Goal: Task Accomplishment & Management: Manage account settings

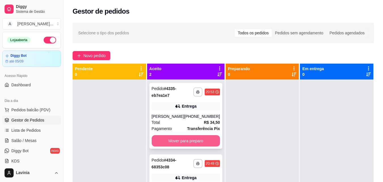
scroll to position [28, 0]
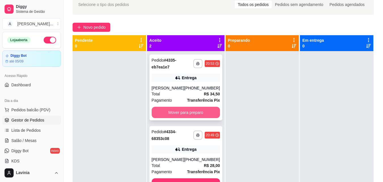
click at [167, 114] on button "Mover para preparo" at bounding box center [186, 112] width 68 height 11
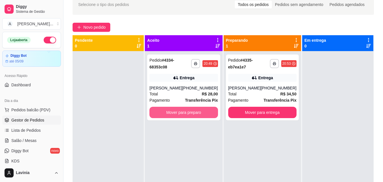
click at [161, 115] on button "Mover para preparo" at bounding box center [184, 112] width 68 height 11
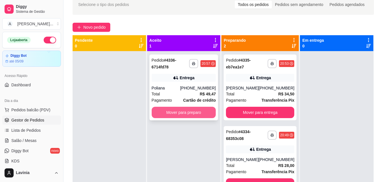
click at [164, 110] on button "Mover para preparo" at bounding box center [184, 112] width 64 height 11
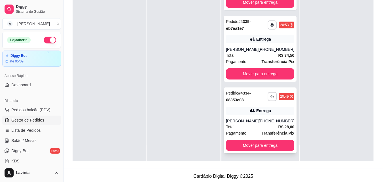
scroll to position [87, 0]
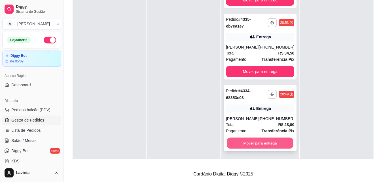
click at [260, 142] on button "Mover para entrega" at bounding box center [260, 143] width 66 height 11
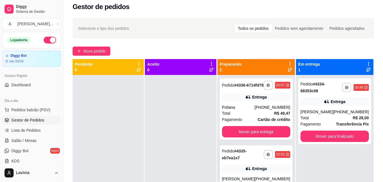
scroll to position [1, 0]
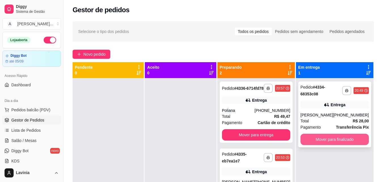
click at [328, 138] on button "Mover para finalizado" at bounding box center [335, 139] width 68 height 11
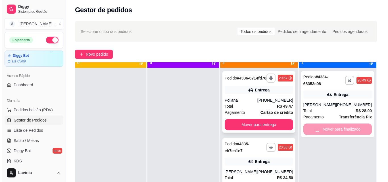
scroll to position [16, 0]
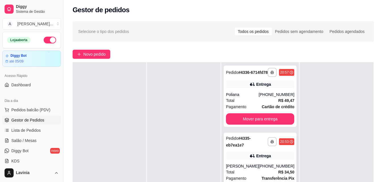
click at [245, 148] on div "Pedido # 4335-eb7ea1e7" at bounding box center [247, 142] width 42 height 14
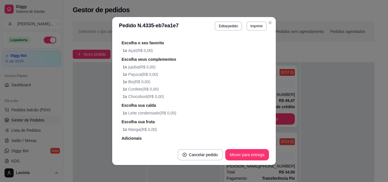
scroll to position [258, 0]
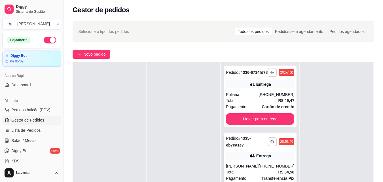
click at [243, 159] on div "Entrega" at bounding box center [260, 156] width 68 height 8
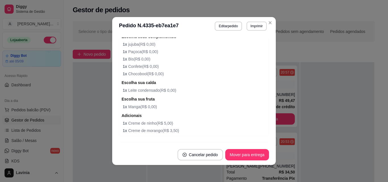
scroll to position [284, 0]
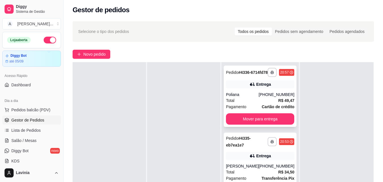
click at [281, 102] on strong "R$ 49,47" at bounding box center [287, 100] width 16 height 5
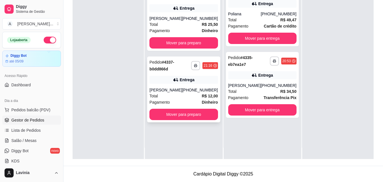
scroll to position [16, 0]
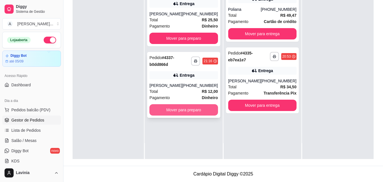
click at [197, 115] on button "Mover para preparo" at bounding box center [184, 109] width 68 height 11
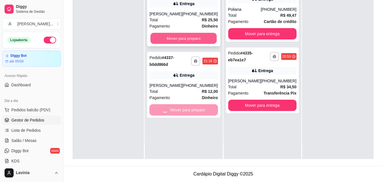
click at [190, 39] on button "Mover para preparo" at bounding box center [184, 38] width 66 height 11
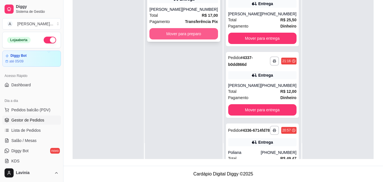
click at [174, 38] on button "Mover para preparo" at bounding box center [184, 33] width 68 height 11
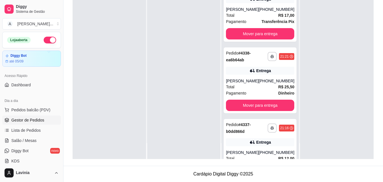
scroll to position [0, 0]
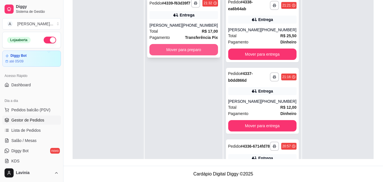
click at [189, 55] on button "Mover para preparo" at bounding box center [184, 49] width 68 height 11
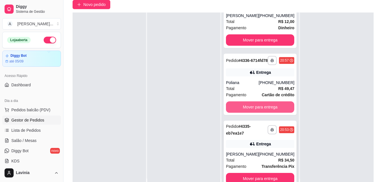
scroll to position [58, 0]
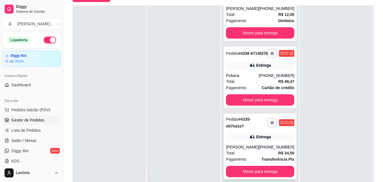
click at [252, 131] on div "**********" at bounding box center [260, 147] width 73 height 66
click at [279, 80] on strong "R$ 49,47" at bounding box center [287, 81] width 16 height 5
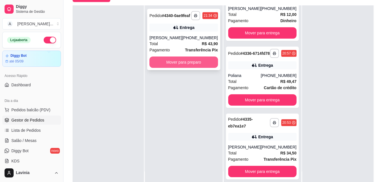
click at [206, 67] on button "Mover para preparo" at bounding box center [184, 61] width 68 height 11
click at [205, 67] on button "Mover para preparo" at bounding box center [184, 61] width 68 height 11
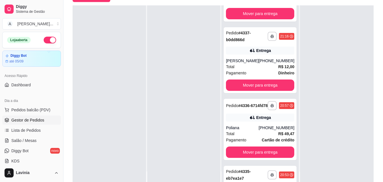
scroll to position [259, 0]
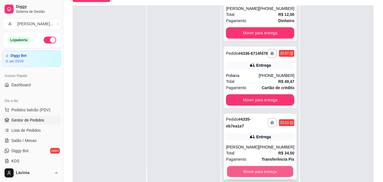
click at [252, 168] on button "Mover para entrega" at bounding box center [260, 171] width 66 height 11
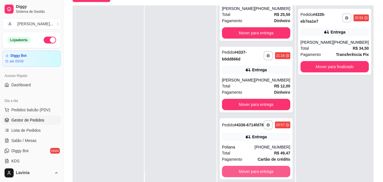
scroll to position [187, 0]
click at [254, 169] on button "Mover para entrega" at bounding box center [256, 171] width 68 height 11
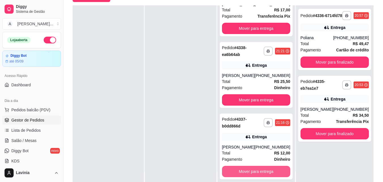
scroll to position [115, 0]
click at [254, 169] on button "Mover para entrega" at bounding box center [256, 171] width 68 height 11
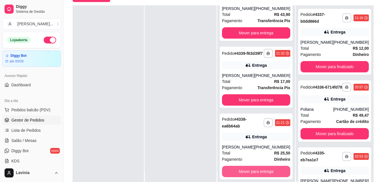
scroll to position [38, 0]
click at [254, 169] on button "Mover para entrega" at bounding box center [256, 171] width 68 height 11
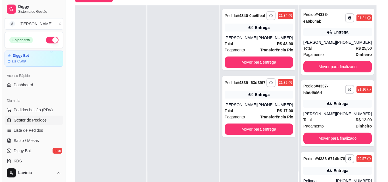
scroll to position [0, 0]
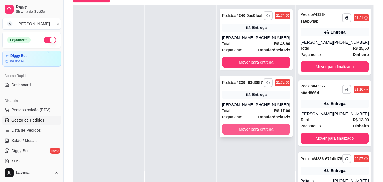
click at [264, 135] on button "Mover para entrega" at bounding box center [256, 128] width 68 height 11
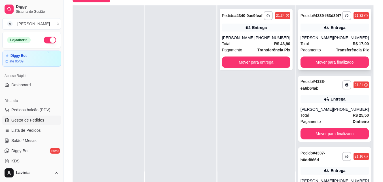
click at [338, 41] on div "[PHONE_NUMBER]" at bounding box center [351, 38] width 36 height 6
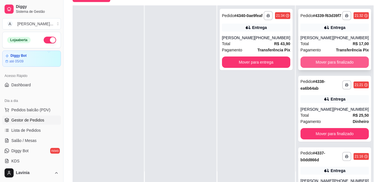
click at [343, 68] on button "Mover para finalizado" at bounding box center [335, 61] width 68 height 11
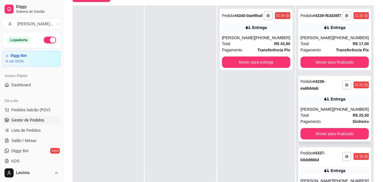
click at [319, 112] on div "[PERSON_NAME]" at bounding box center [317, 109] width 33 height 6
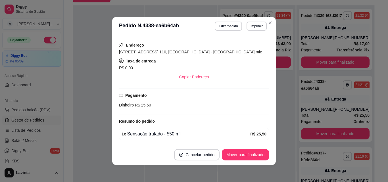
scroll to position [144, 0]
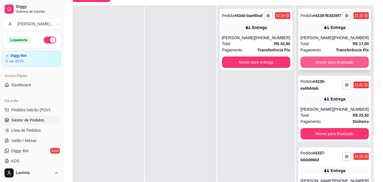
click at [325, 68] on button "Mover para finalizado" at bounding box center [335, 61] width 68 height 11
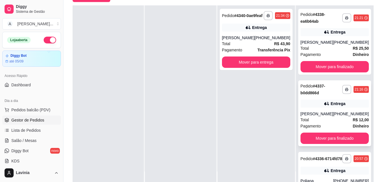
click at [335, 115] on div "[PHONE_NUMBER]" at bounding box center [351, 114] width 36 height 6
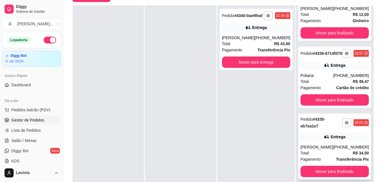
scroll to position [115, 0]
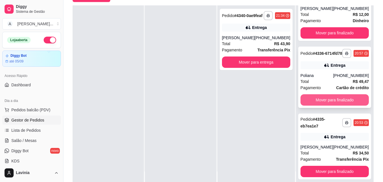
click at [339, 102] on button "Mover para finalizado" at bounding box center [335, 99] width 68 height 11
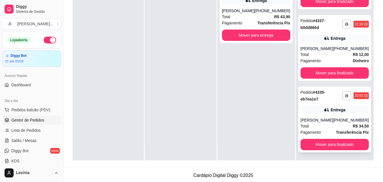
scroll to position [87, 0]
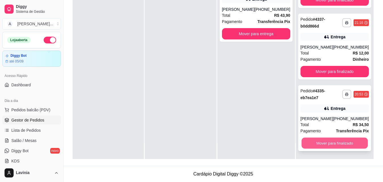
click at [327, 141] on button "Mover para finalizado" at bounding box center [335, 143] width 66 height 11
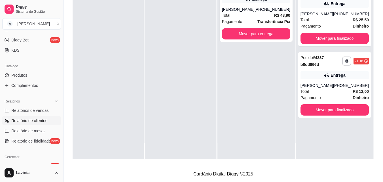
scroll to position [114, 0]
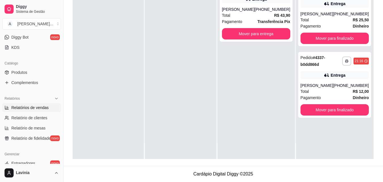
click at [49, 105] on link "Relatórios de vendas" at bounding box center [31, 107] width 59 height 9
select select "ALL"
select select "0"
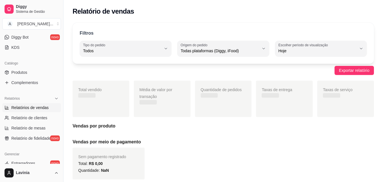
scroll to position [28, 0]
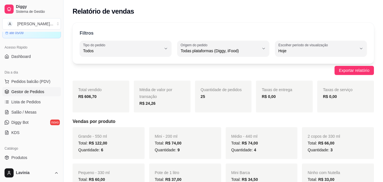
click at [29, 89] on span "Gestor de Pedidos" at bounding box center [27, 92] width 33 height 6
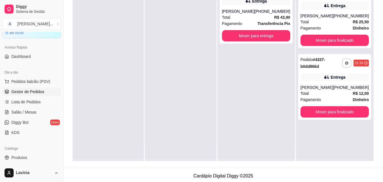
scroll to position [85, 0]
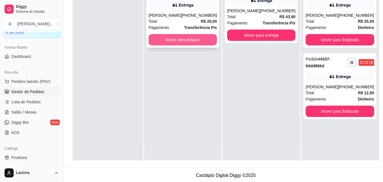
click at [206, 43] on button "Mover para preparo" at bounding box center [183, 39] width 68 height 11
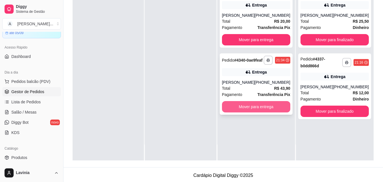
click at [270, 108] on button "Mover para entrega" at bounding box center [256, 106] width 68 height 11
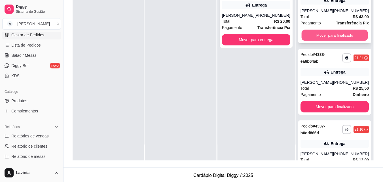
click at [338, 41] on button "Mover para finalizado" at bounding box center [335, 35] width 66 height 11
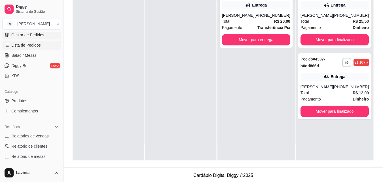
click at [33, 46] on span "Lista de Pedidos" at bounding box center [26, 45] width 30 height 6
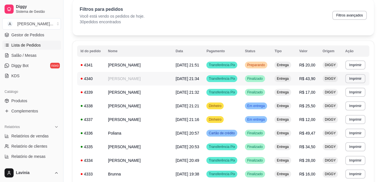
scroll to position [114, 0]
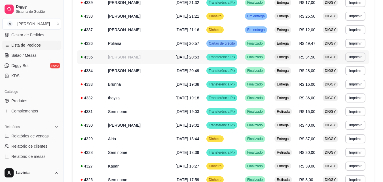
click at [178, 59] on span "[DATE] 20:53" at bounding box center [188, 57] width 24 height 5
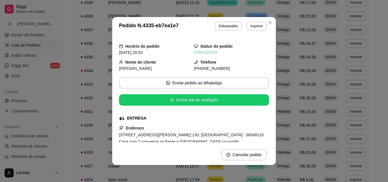
click at [246, 29] on button "Imprimir" at bounding box center [256, 26] width 20 height 9
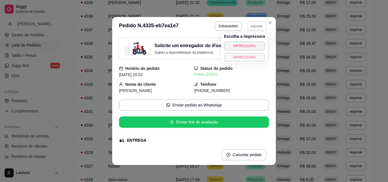
click at [245, 58] on button "IMPRESSORA" at bounding box center [244, 57] width 41 height 9
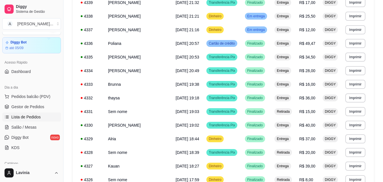
scroll to position [0, 0]
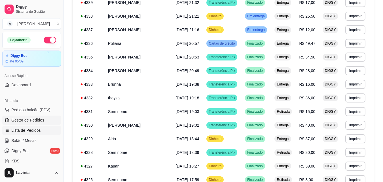
click at [25, 117] on span "Gestor de Pedidos" at bounding box center [27, 120] width 33 height 6
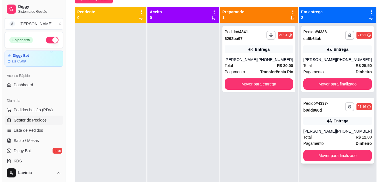
scroll to position [16, 0]
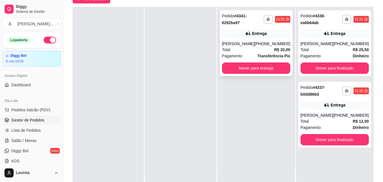
click at [262, 42] on div "[PHONE_NUMBER]" at bounding box center [273, 44] width 36 height 6
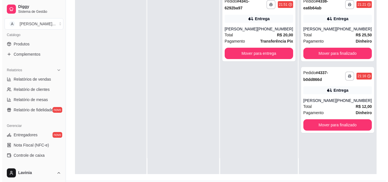
scroll to position [87, 0]
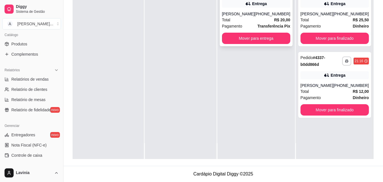
click at [261, 17] on div "Total R$ 20,00" at bounding box center [256, 20] width 68 height 6
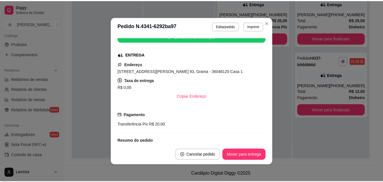
scroll to position [57, 0]
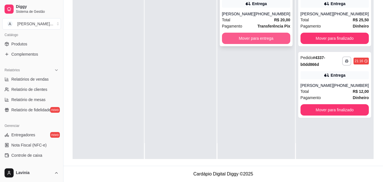
click at [258, 36] on button "Mover para entrega" at bounding box center [256, 38] width 68 height 11
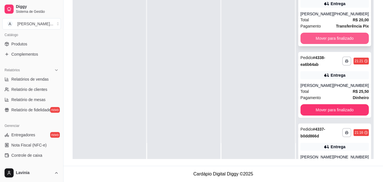
click at [333, 39] on button "Mover para finalizado" at bounding box center [335, 38] width 68 height 11
click at [353, 36] on button "Mover para finalizado" at bounding box center [335, 38] width 68 height 11
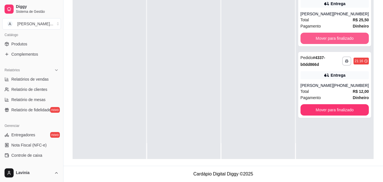
click at [352, 36] on button "Mover para finalizado" at bounding box center [335, 38] width 68 height 11
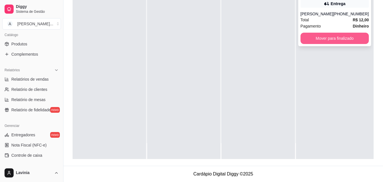
click at [353, 41] on button "Mover para finalizado" at bounding box center [335, 38] width 68 height 11
